Goal: Obtain resource: Download file/media

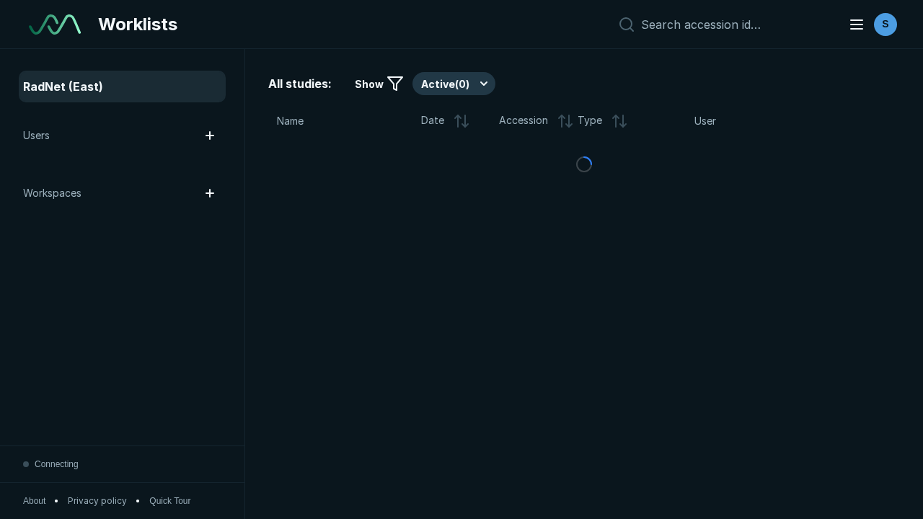
scroll to position [3939, 6009]
